Goal: Task Accomplishment & Management: Manage account settings

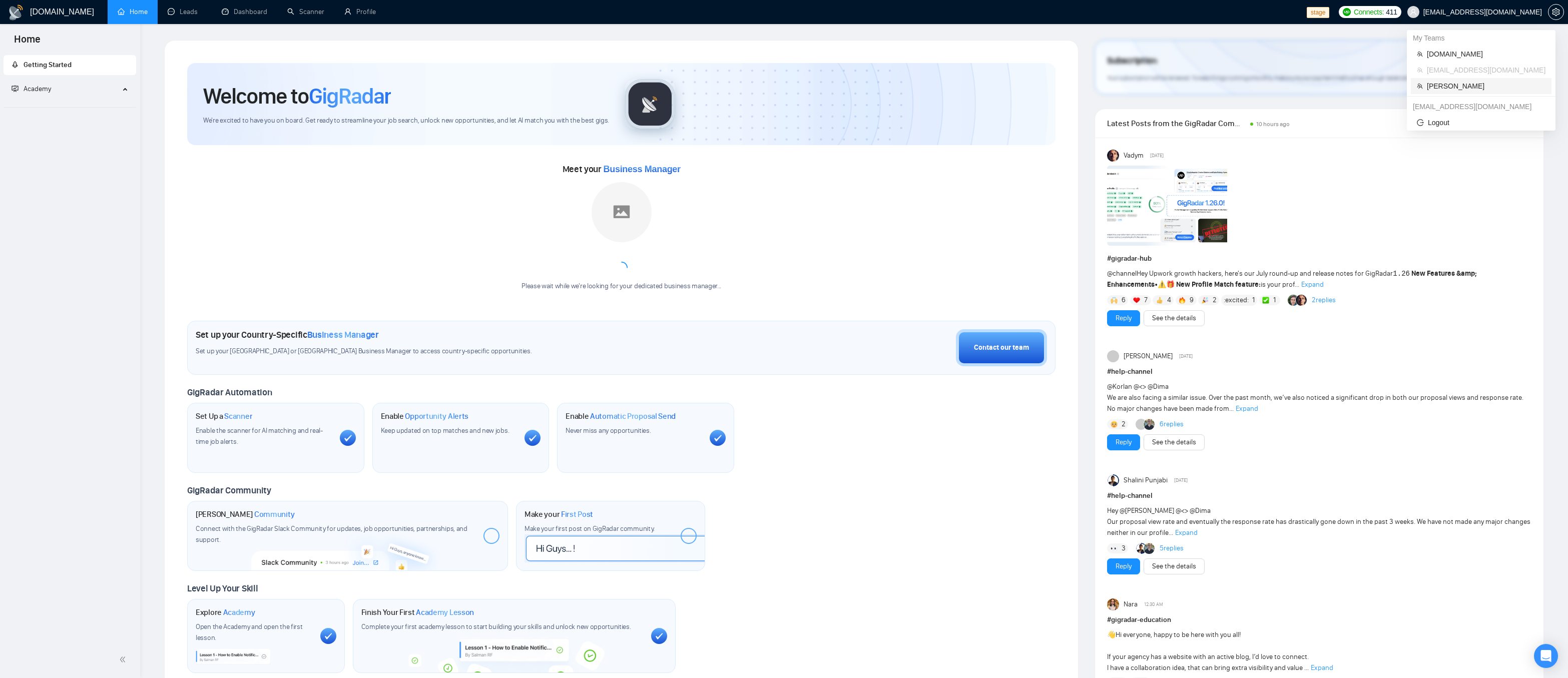
click at [1461, 82] on span "[PERSON_NAME]" at bounding box center [1486, 86] width 119 height 11
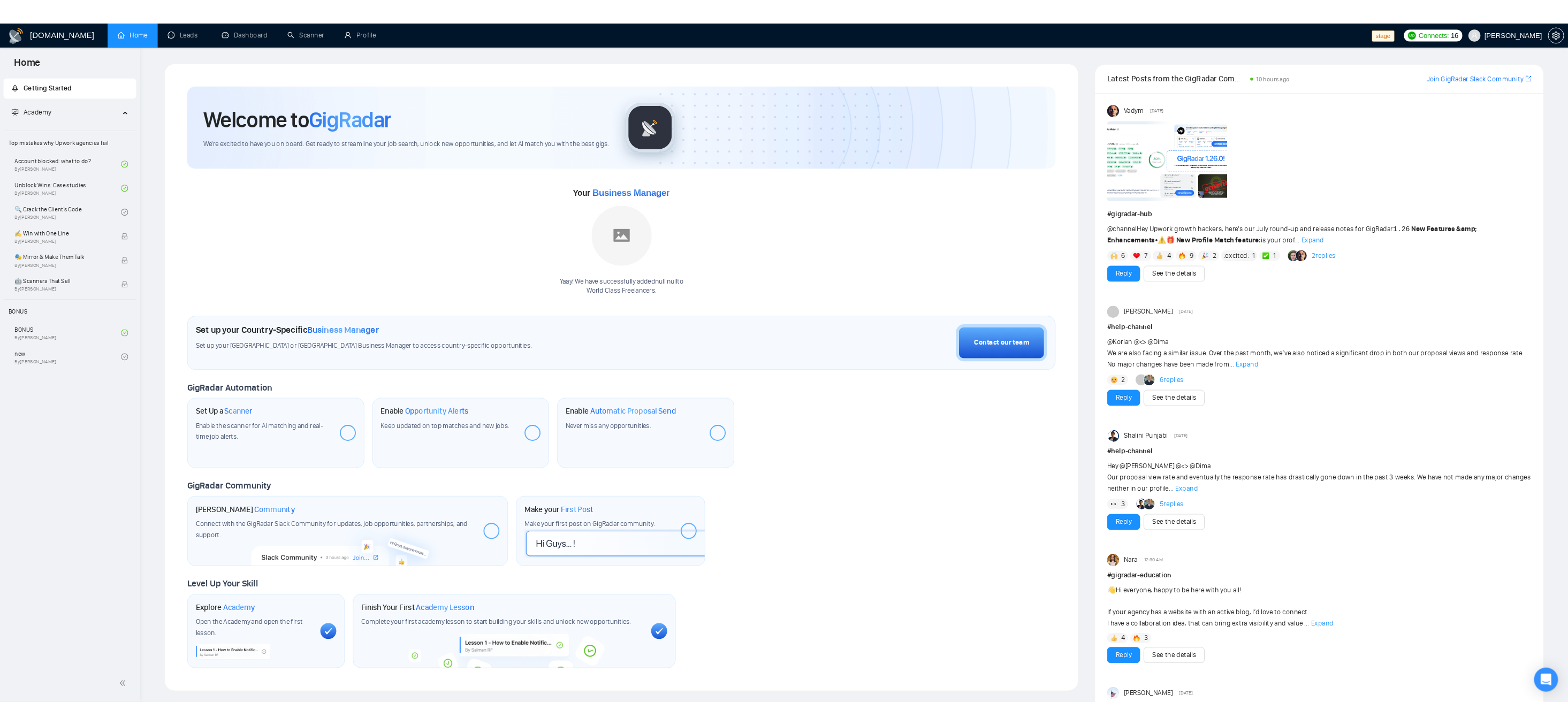
scroll to position [1, 0]
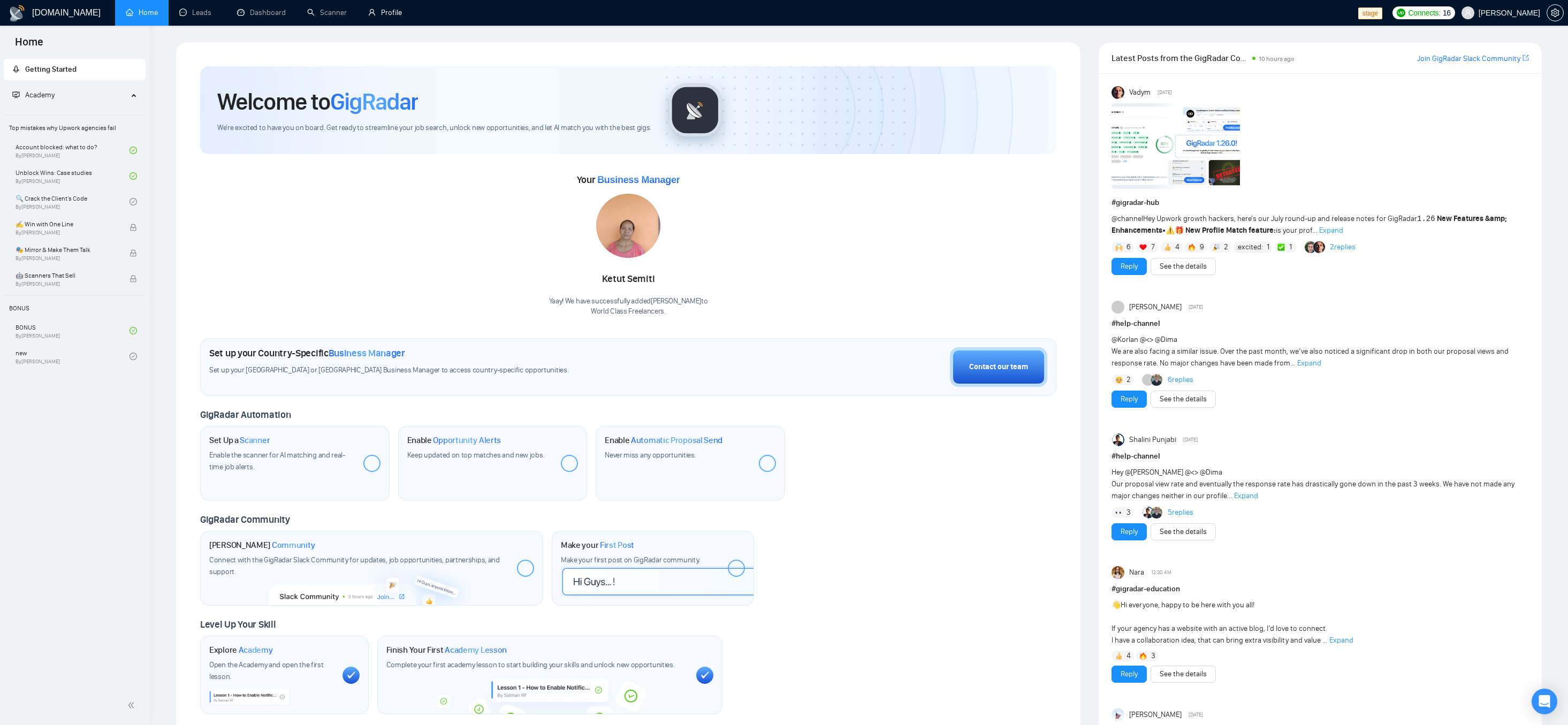
drag, startPoint x: 383, startPoint y: 11, endPoint x: 374, endPoint y: 28, distance: 19.2
click at [383, 11] on link "Profile" at bounding box center [385, 12] width 34 height 9
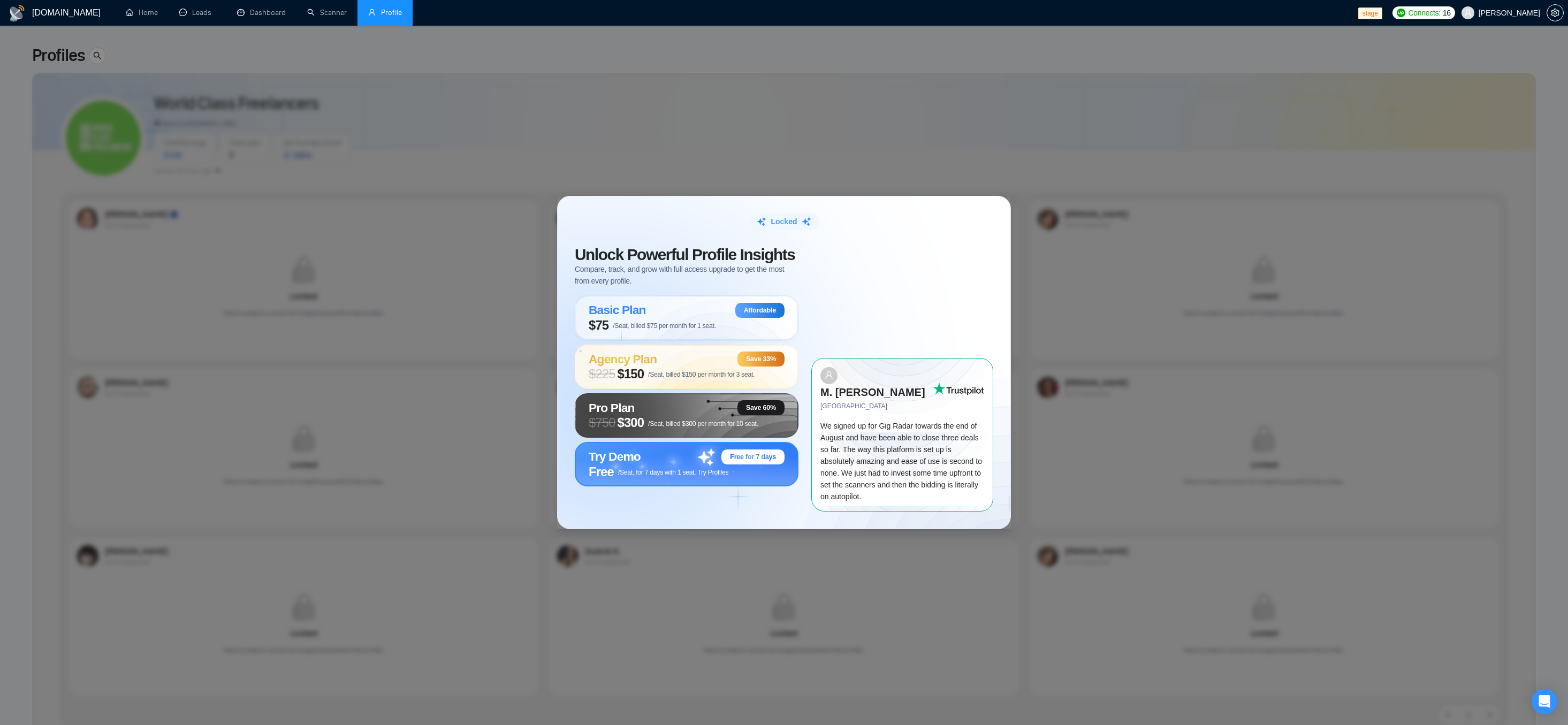
click at [709, 475] on span "Free /Seat, for 7 days with 1 seat. Try Profiles" at bounding box center [658, 472] width 140 height 15
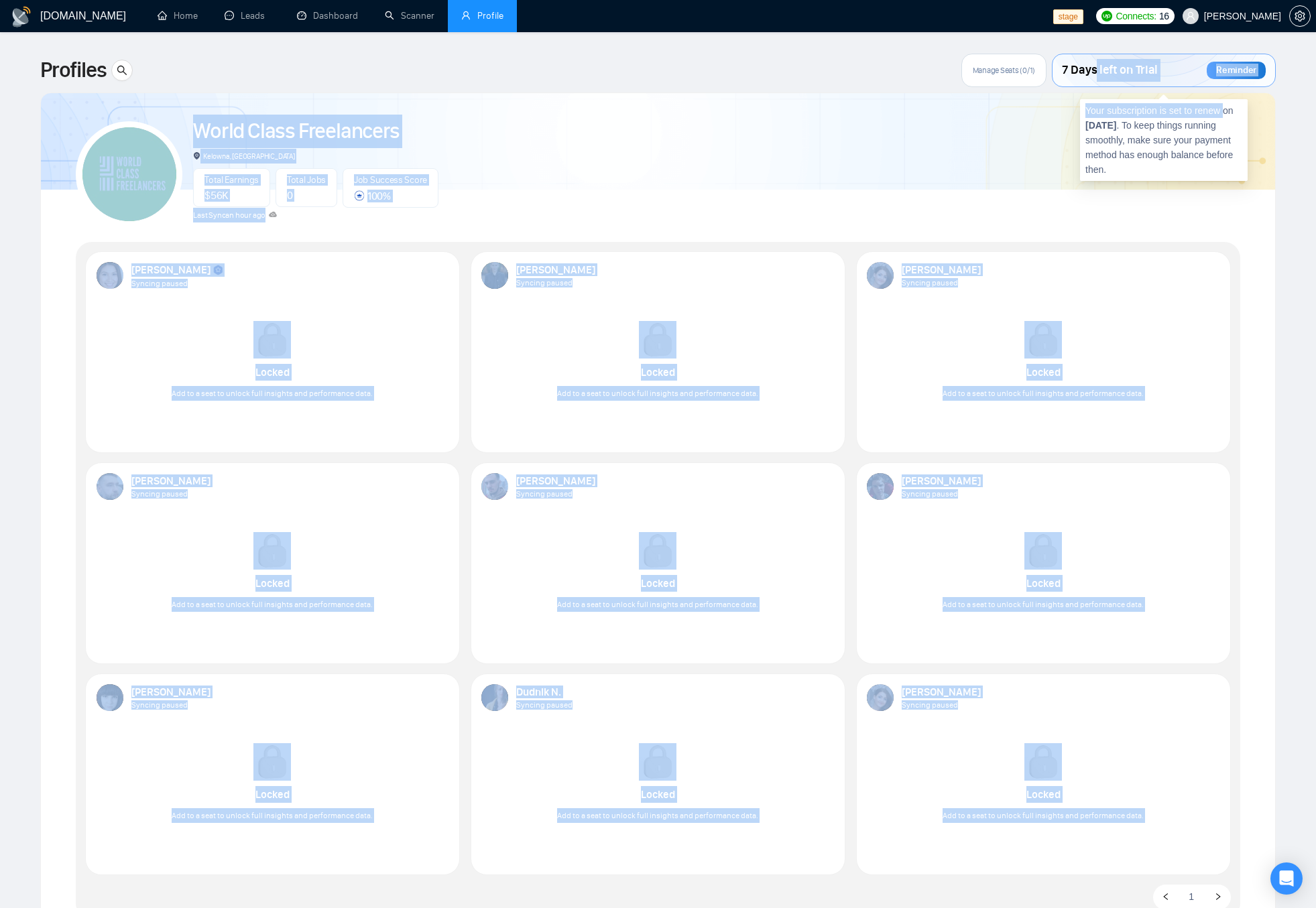
drag, startPoint x: 1095, startPoint y: 68, endPoint x: 1226, endPoint y: 123, distance: 142.1
click at [1226, 116] on body "GigRadar.io Home Leads Dashboard Scanner Profile stage Connects: 16 Robert O'Kr…" at bounding box center [658, 454] width 1316 height 908
click at [1293, 187] on main "Profiles Manage Seats (0/1) 7 Days left on Trial Reminder World Class Freelance…" at bounding box center [657, 527] width 1272 height 947
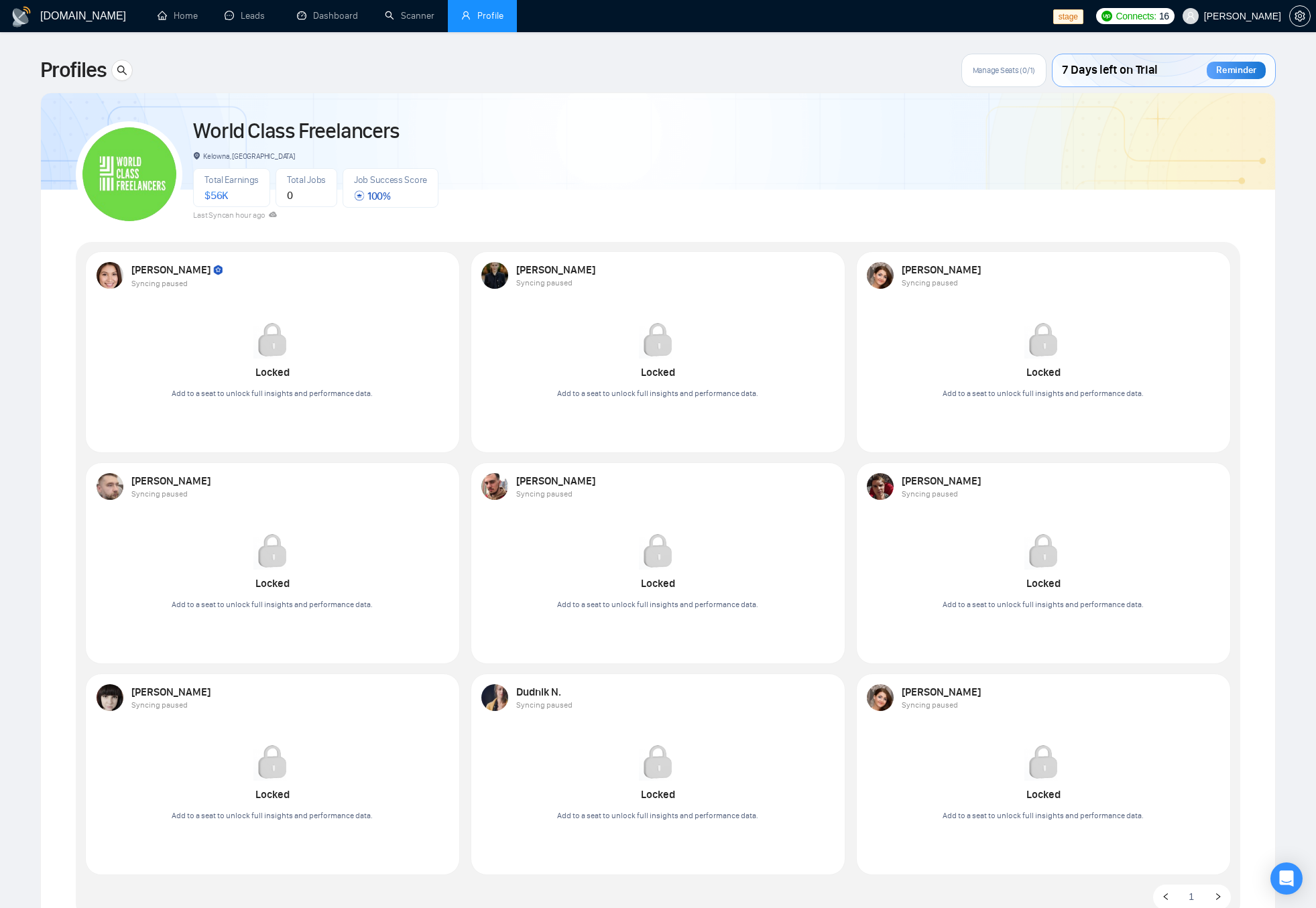
click at [908, 171] on div "World Class Freelancers Kelowna, Canada Total Earnings $ 56K Total Jobs 0 Job S…" at bounding box center [657, 169] width 1164 height 118
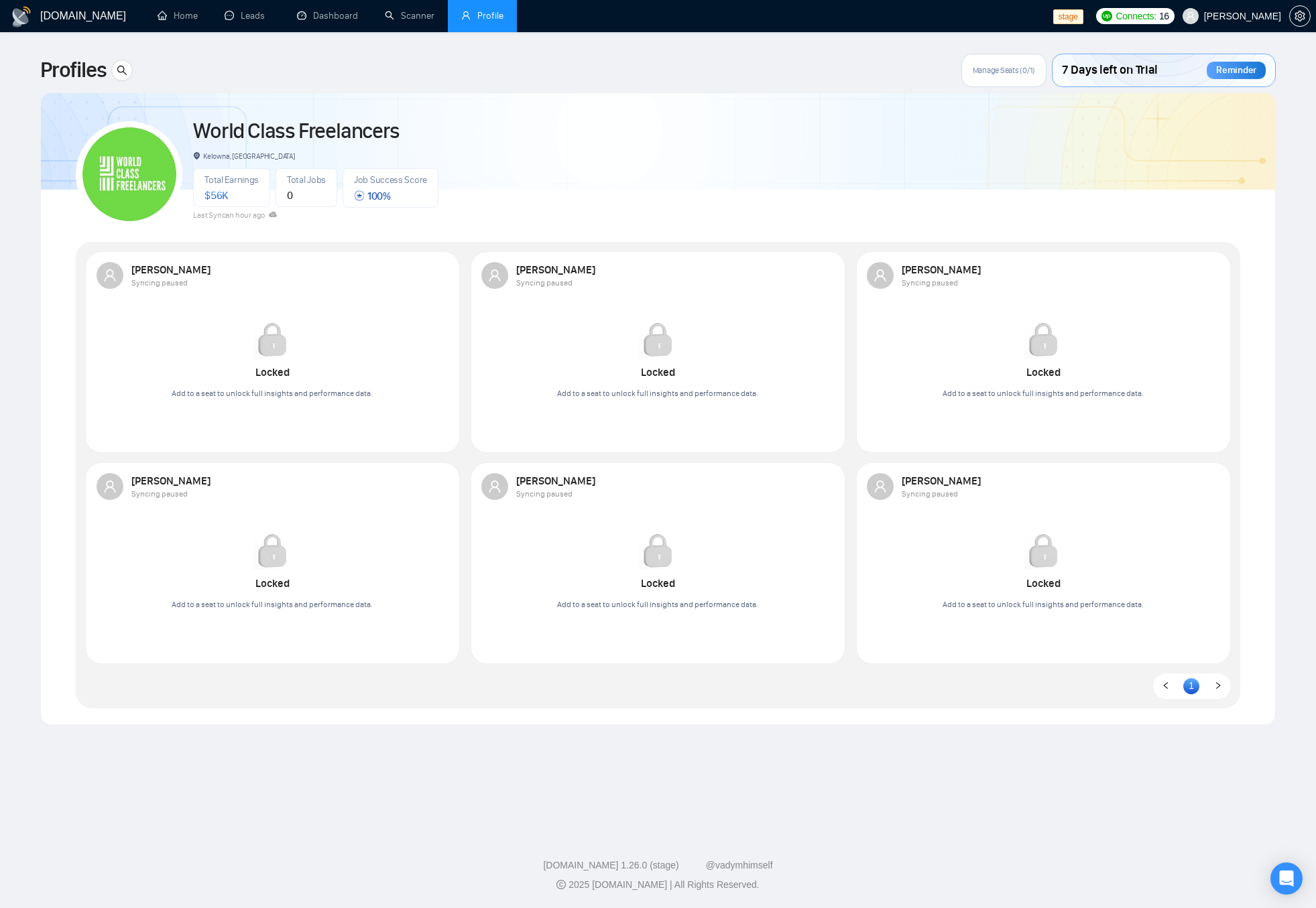
click at [993, 76] on div "Manage Seats (0/1)" at bounding box center [1003, 70] width 85 height 34
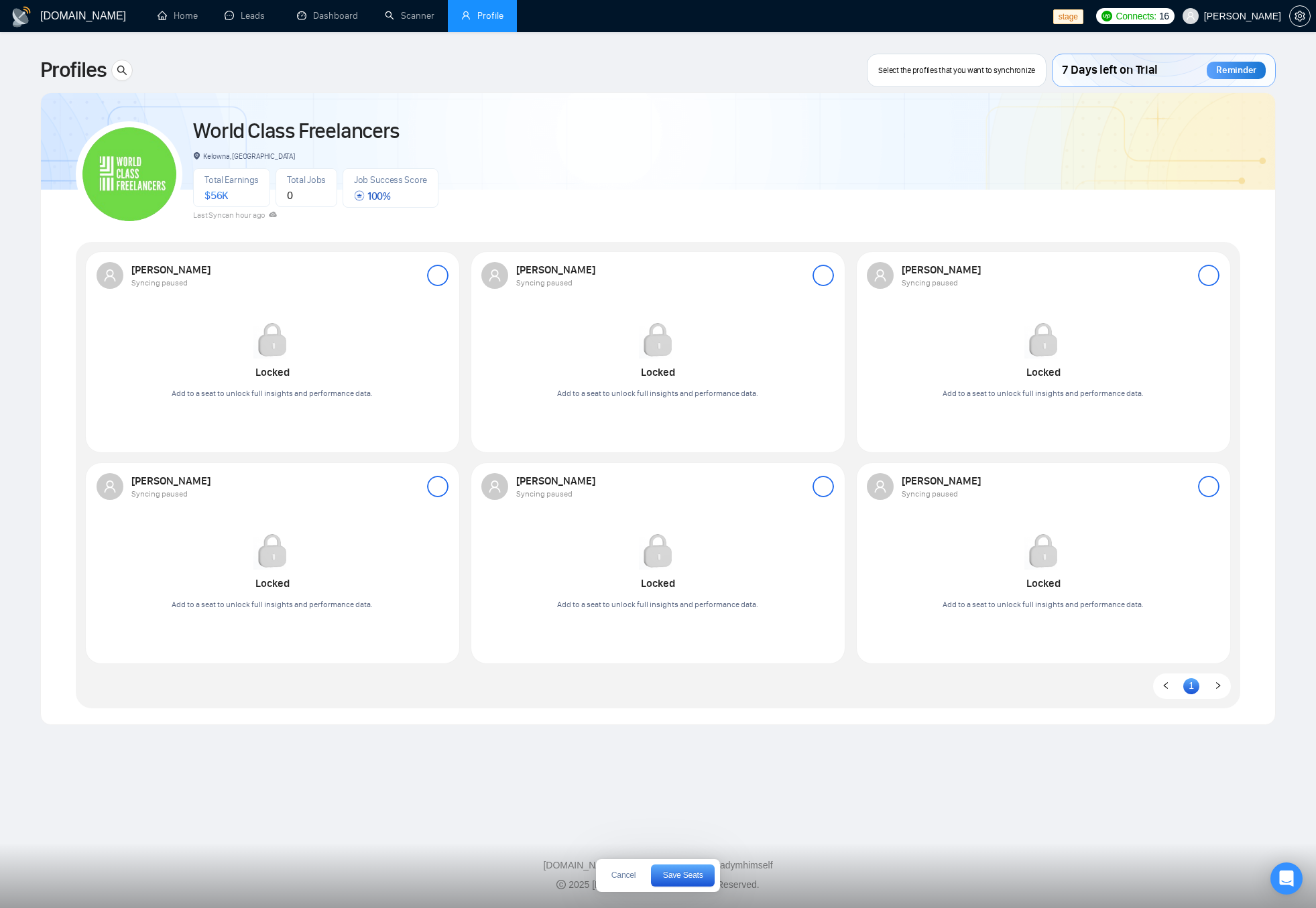
click at [447, 278] on div at bounding box center [438, 276] width 21 height 21
drag, startPoint x: 438, startPoint y: 277, endPoint x: 448, endPoint y: 354, distance: 77.6
click at [438, 277] on div at bounding box center [438, 276] width 21 height 21
click at [668, 871] on span "Save Seats" at bounding box center [683, 875] width 40 height 8
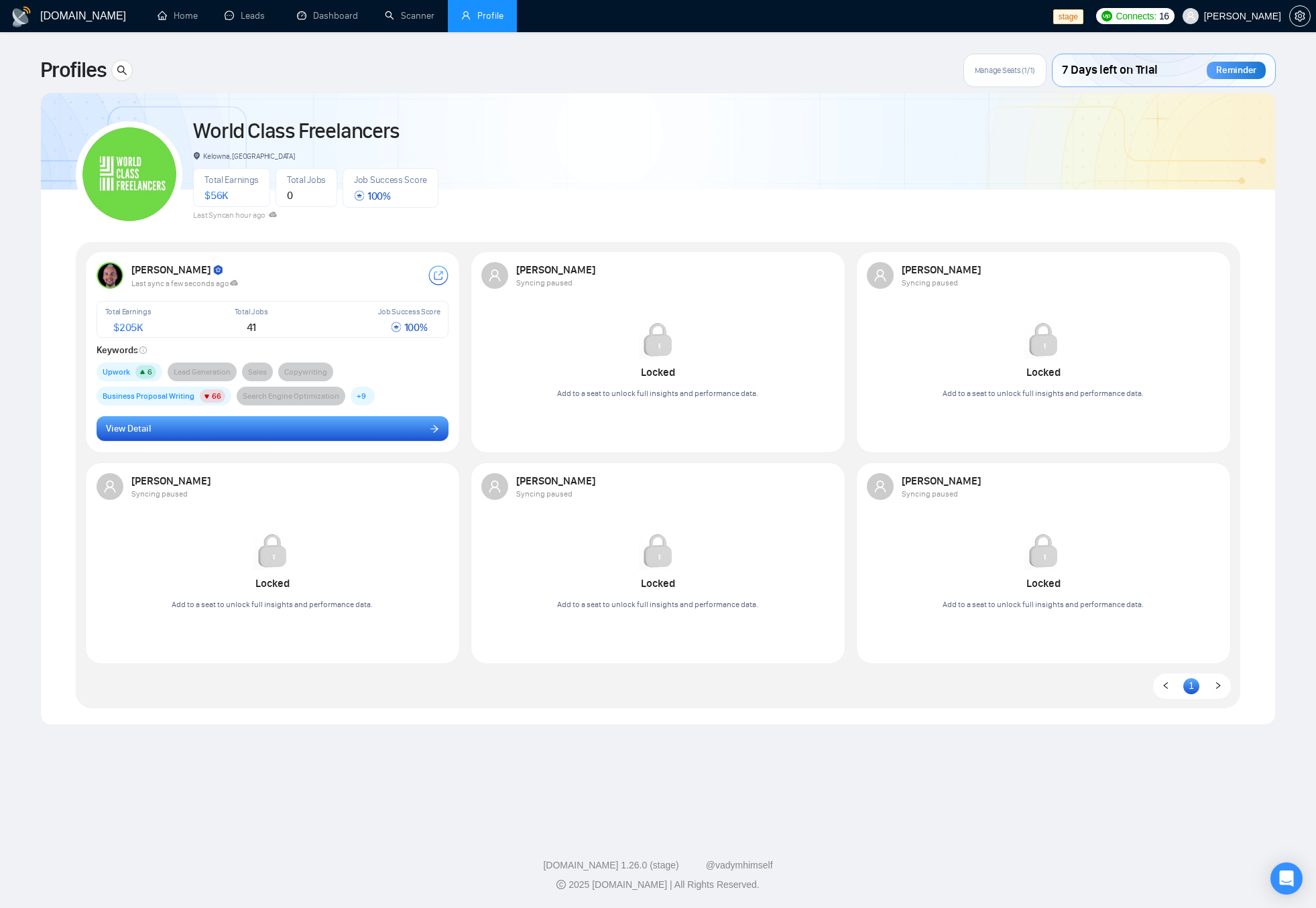
click at [266, 427] on button "View Detail" at bounding box center [272, 429] width 353 height 25
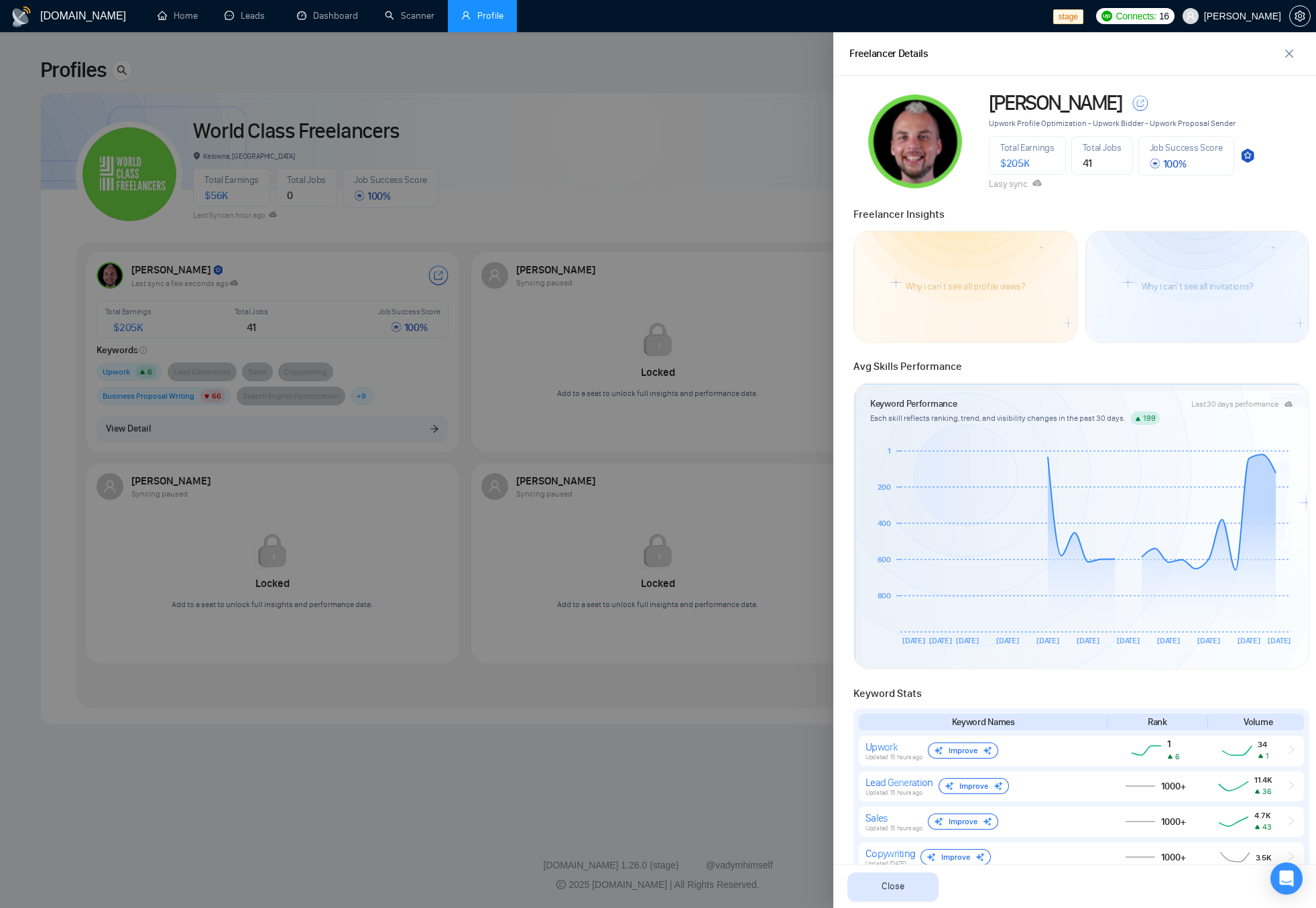
click at [1218, 210] on div "Freelancer Insights" at bounding box center [1081, 211] width 464 height 24
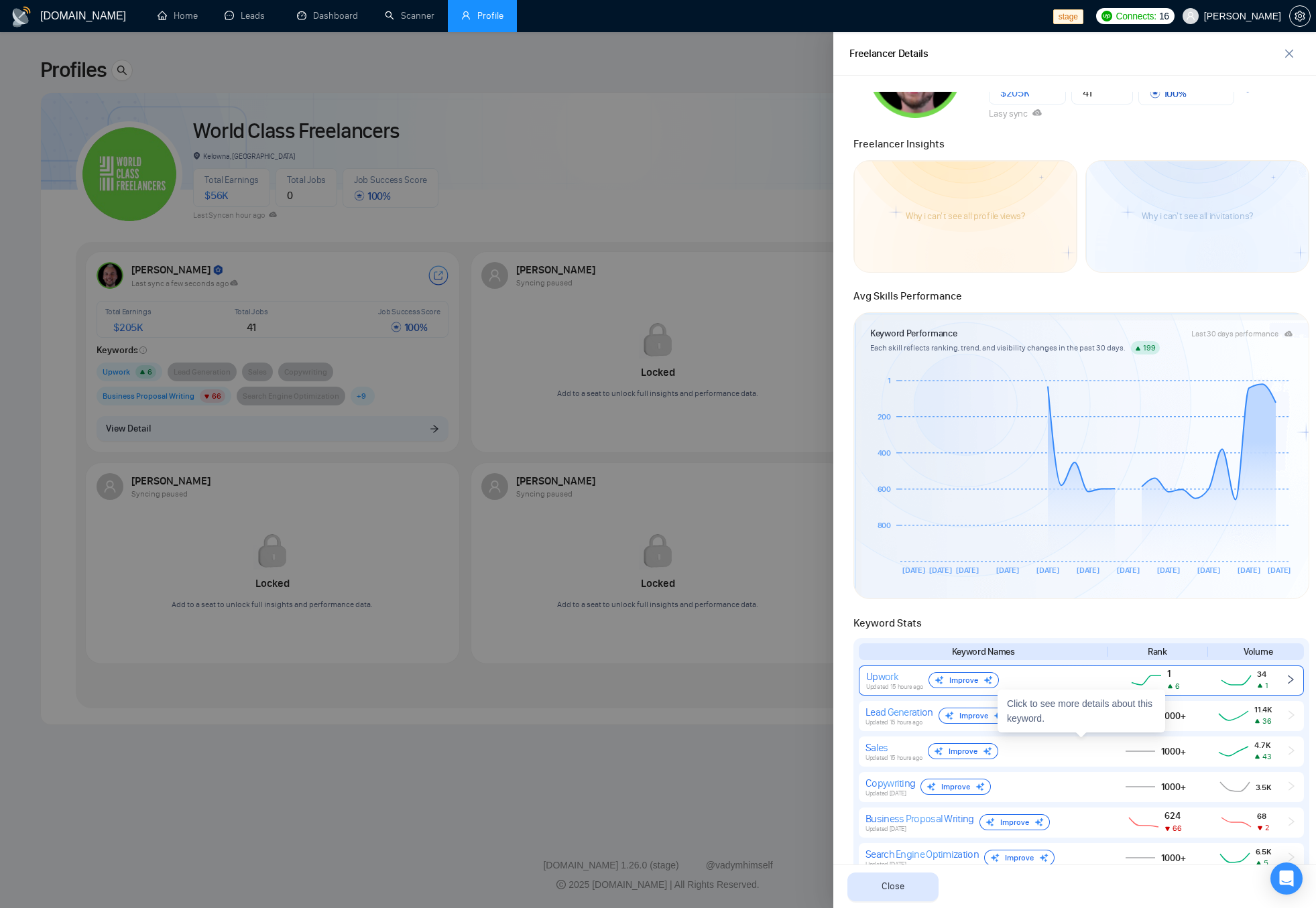
scroll to position [110, 0]
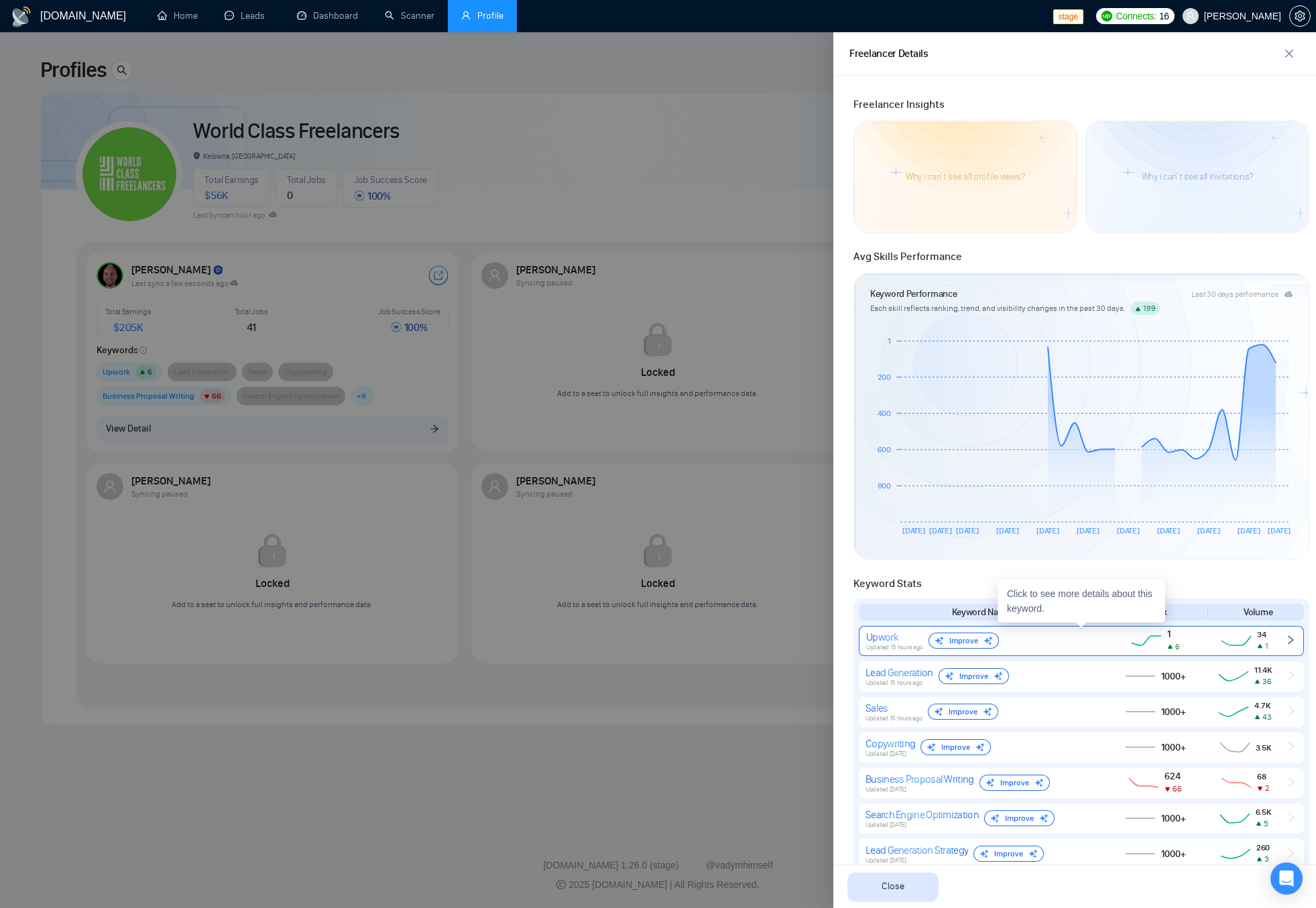
click at [1199, 642] on div "1 6" at bounding box center [1155, 641] width 91 height 25
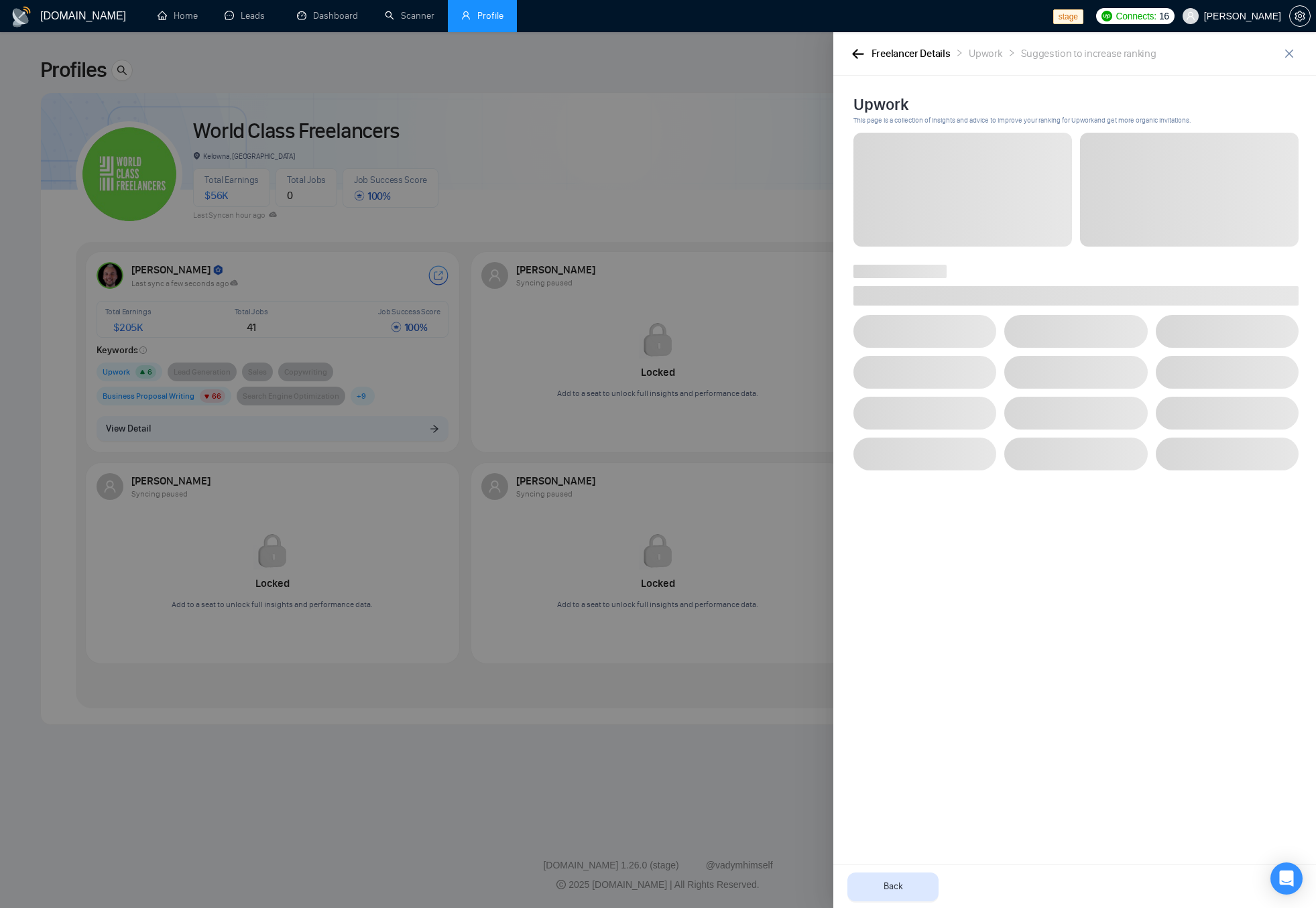
scroll to position [0, 0]
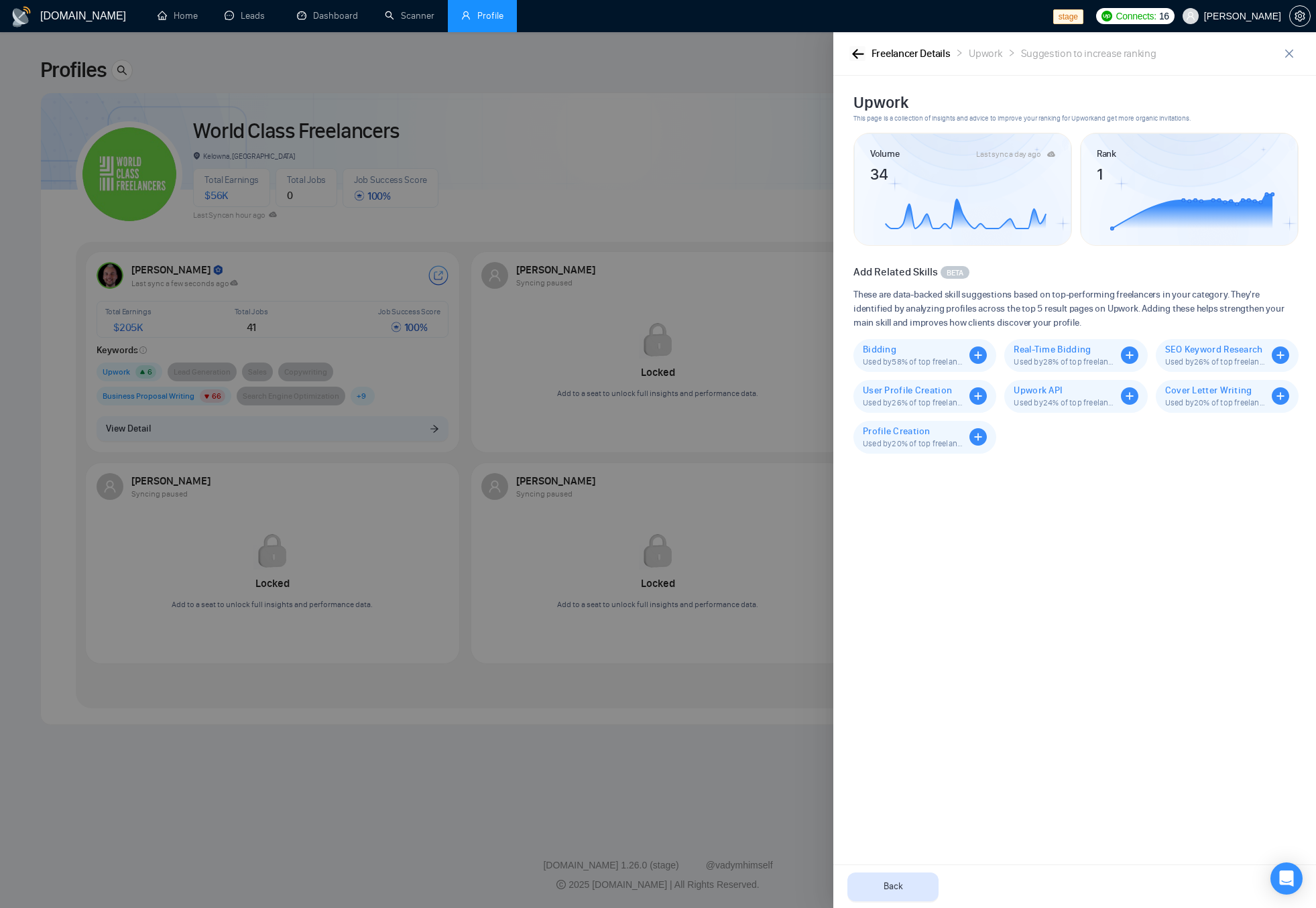
click at [864, 53] on icon "button" at bounding box center [858, 53] width 12 height 10
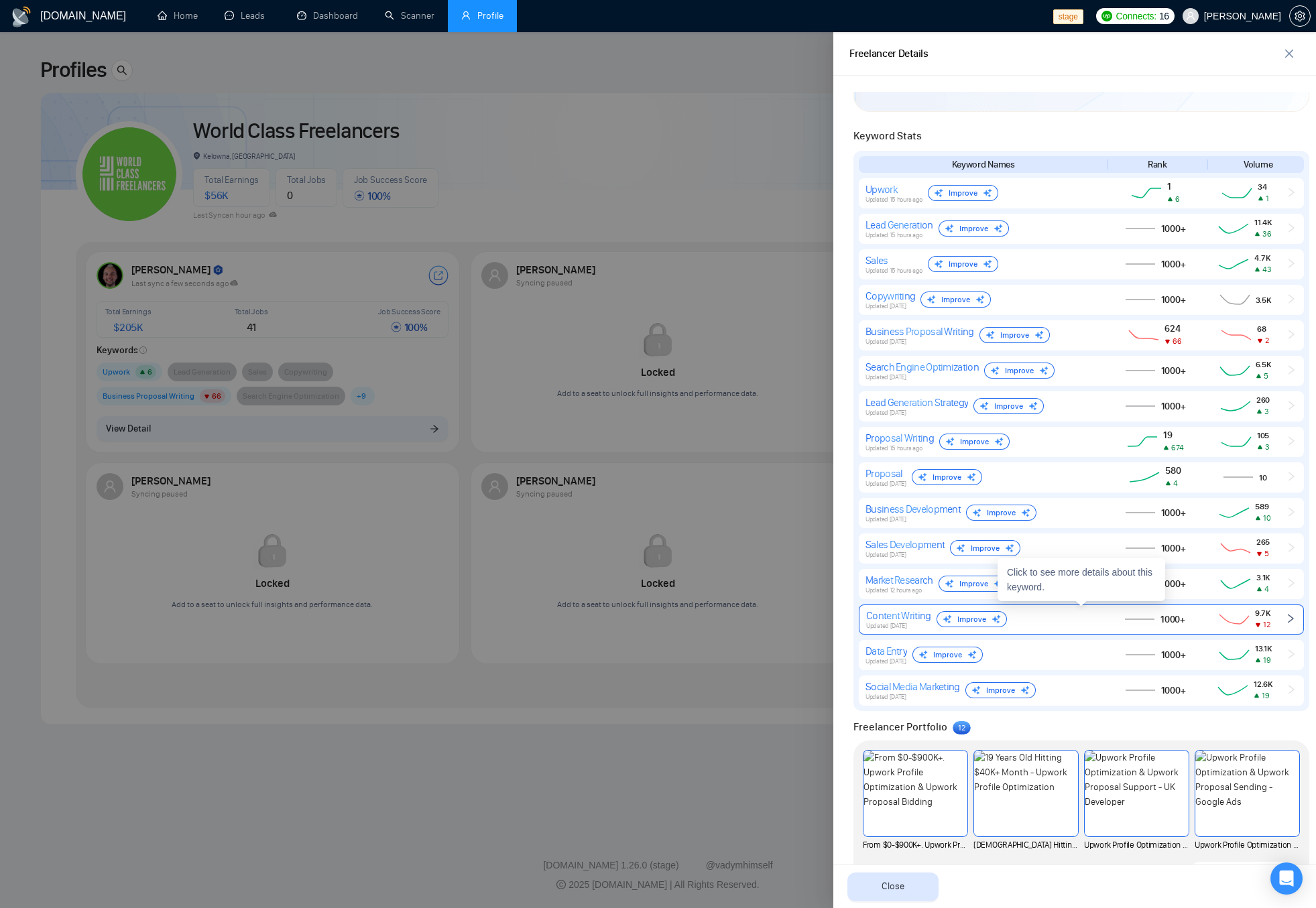
scroll to position [546, 0]
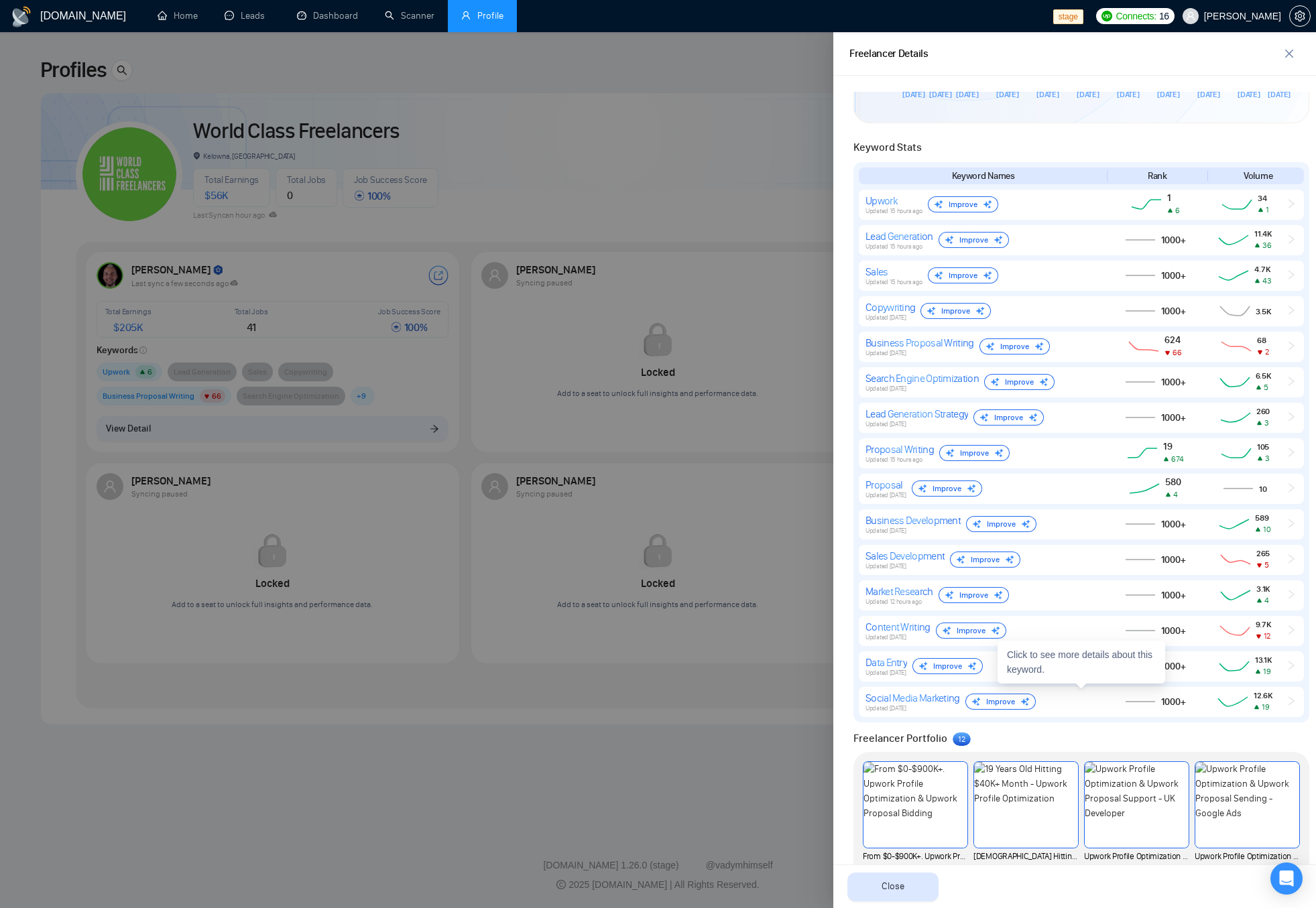
click at [1265, 706] on span "19" at bounding box center [1265, 706] width 7 height 9
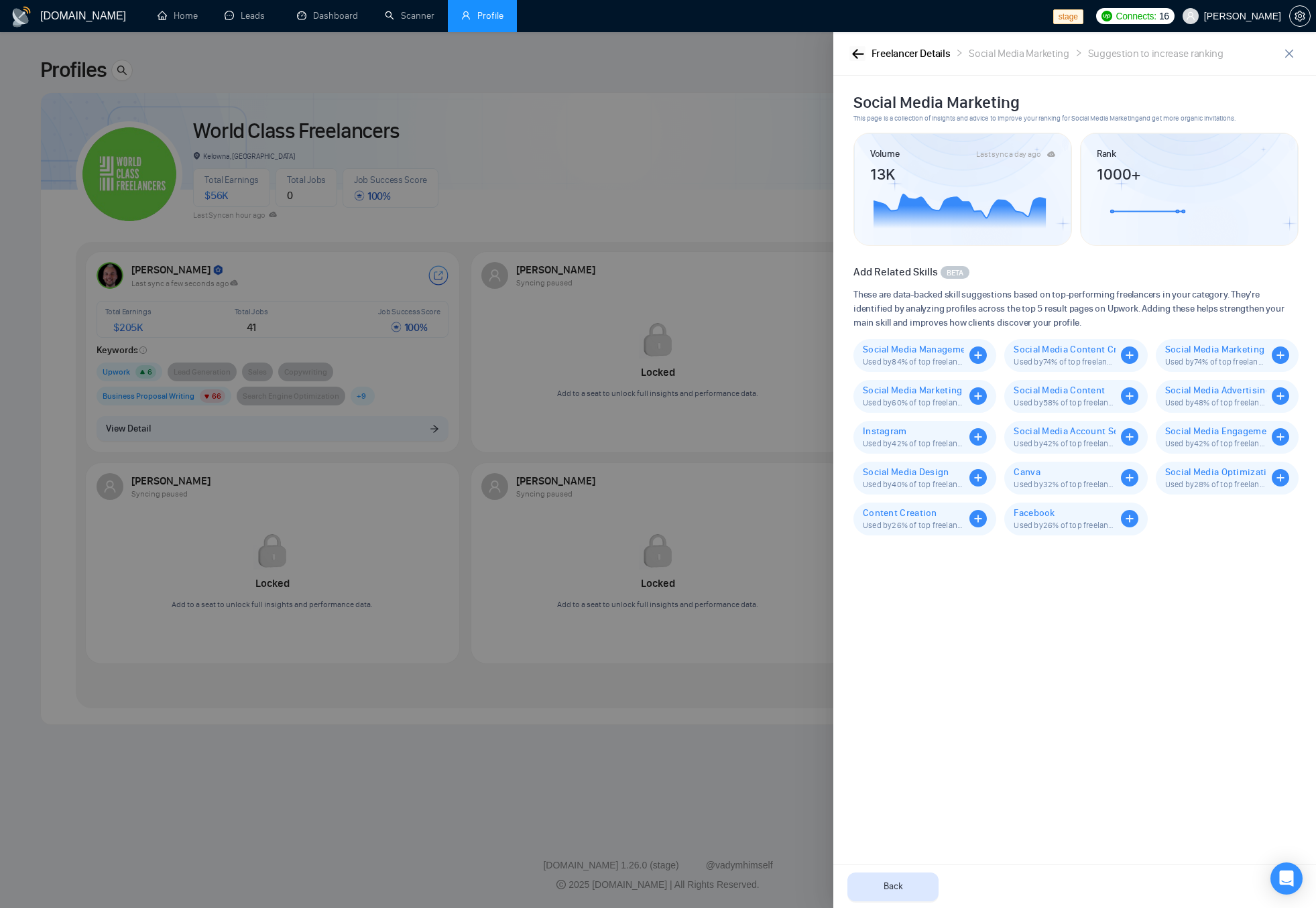
click at [864, 53] on button "button" at bounding box center [857, 53] width 16 height 15
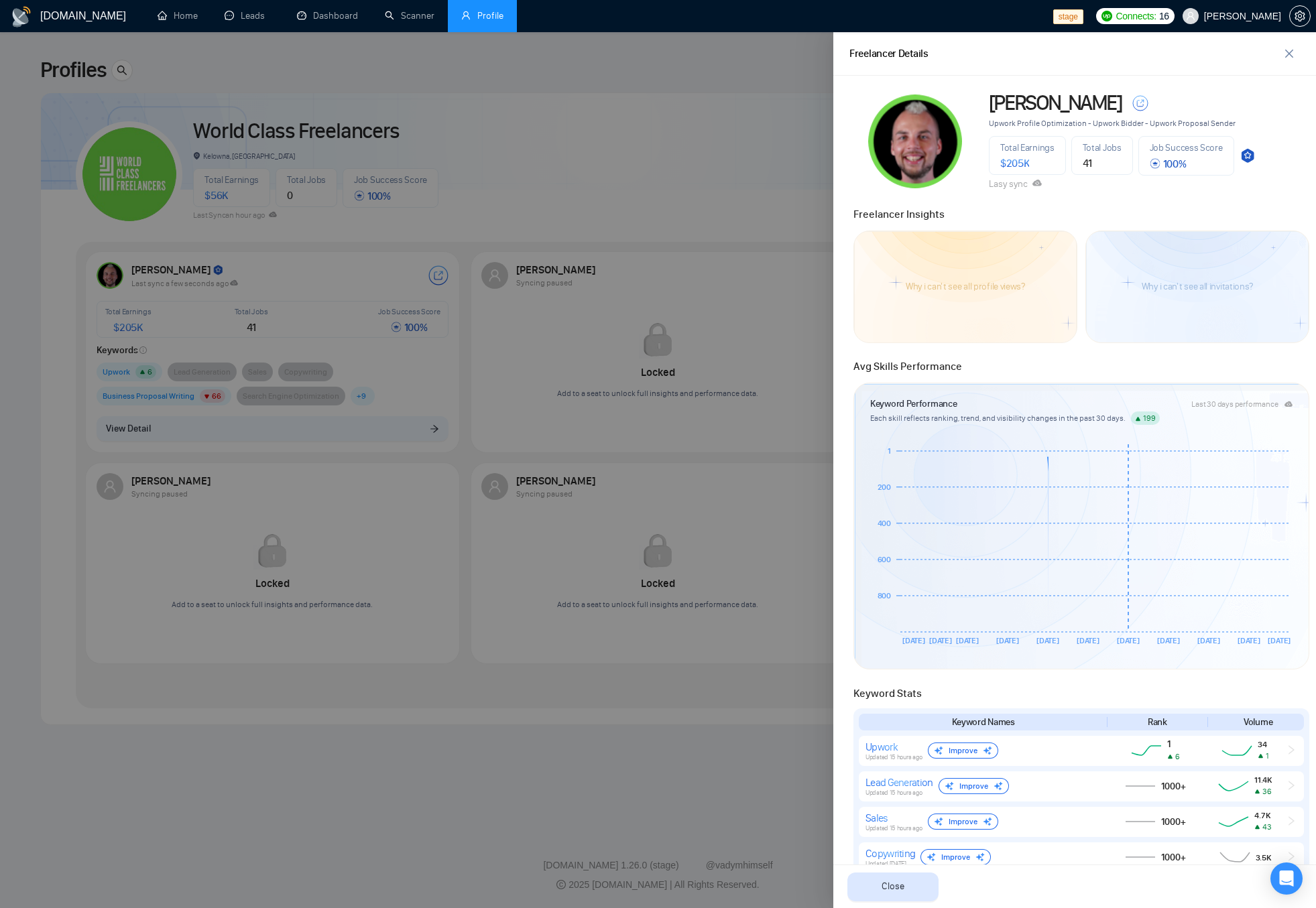
scroll to position [609, 0]
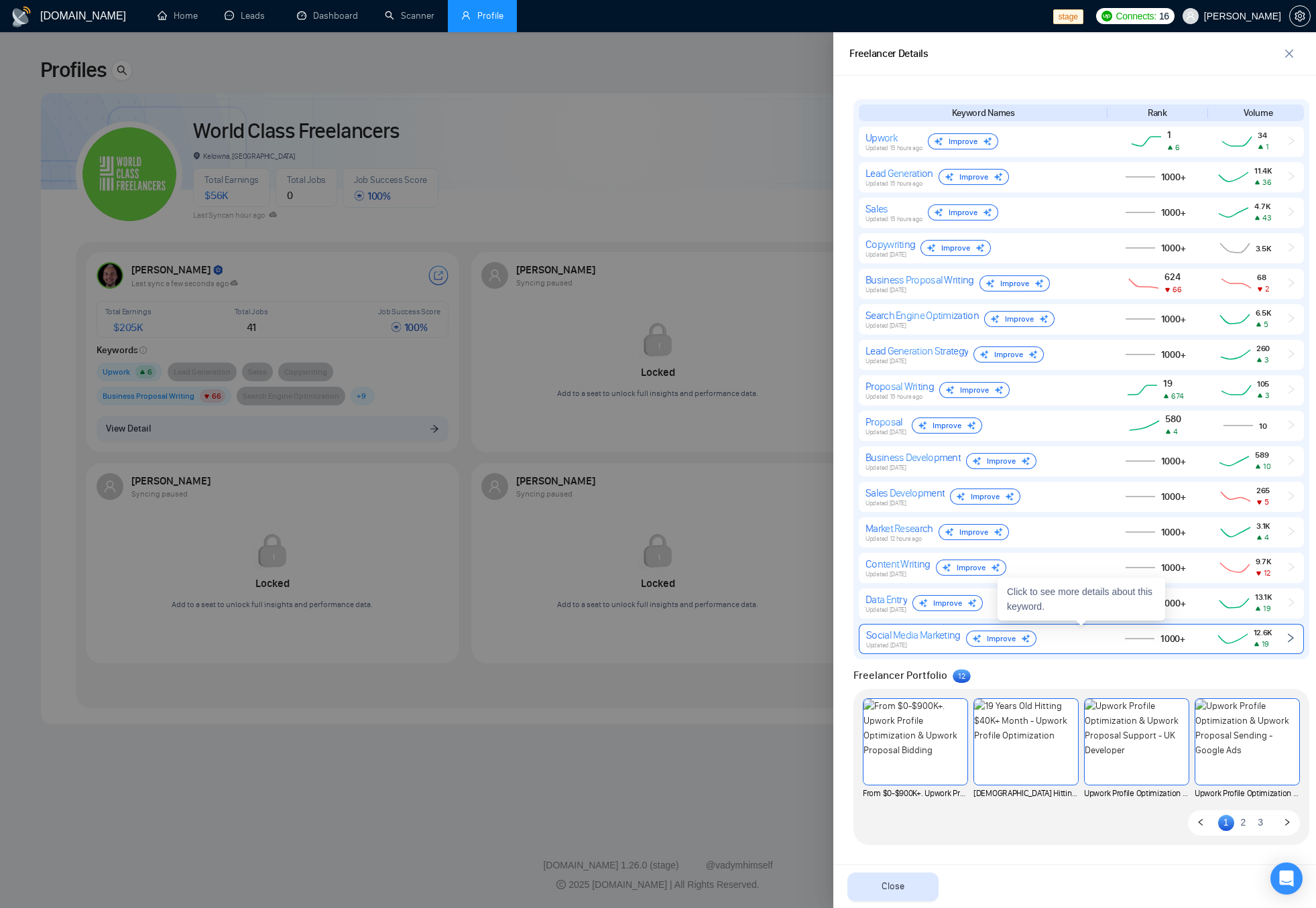
click at [1281, 646] on div "Social Media Marketing Updated [DATE] Improve 1000+ 12.6K 19" at bounding box center [1081, 639] width 445 height 30
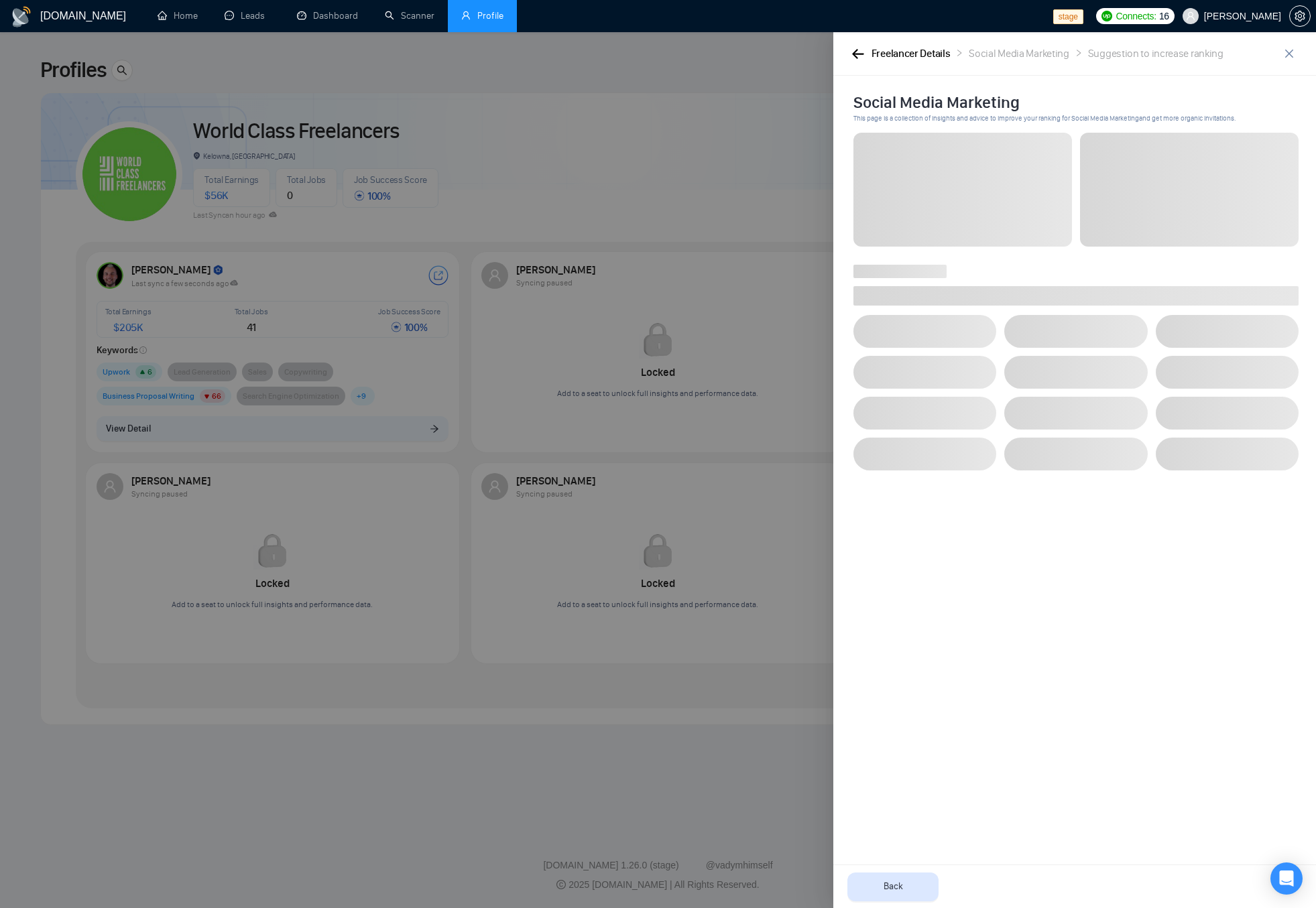
scroll to position [0, 0]
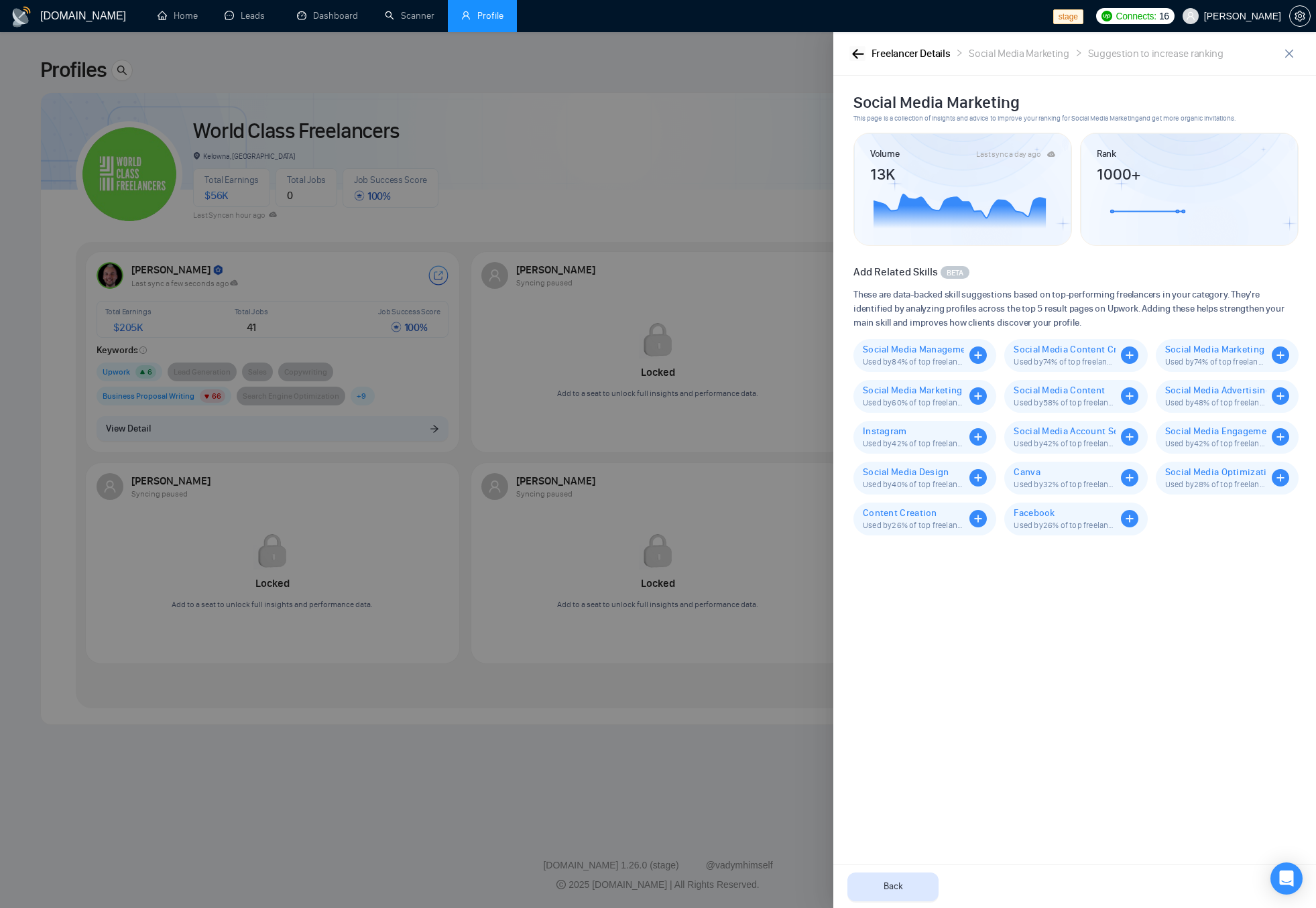
click at [855, 46] on button "button" at bounding box center [857, 53] width 16 height 15
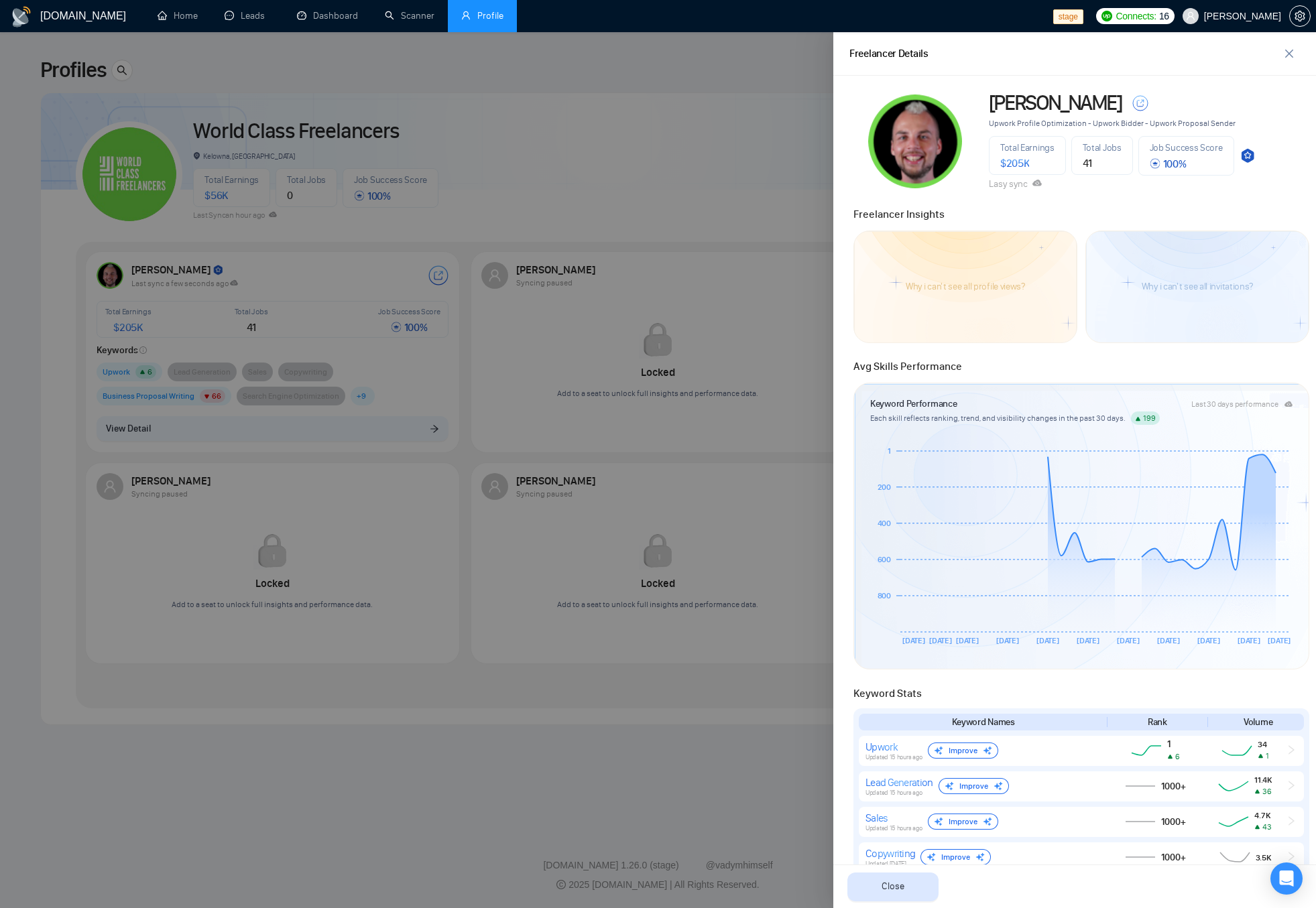
click at [725, 202] on div at bounding box center [658, 470] width 1316 height 876
